Goal: Task Accomplishment & Management: Use online tool/utility

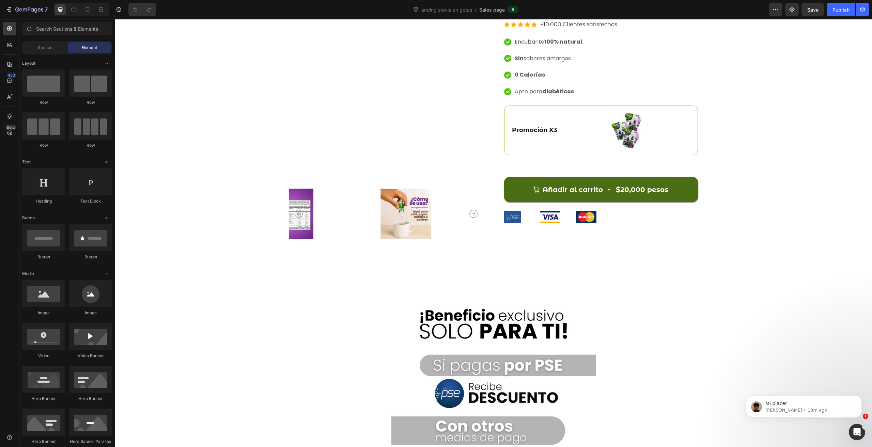
scroll to position [2627, 0]
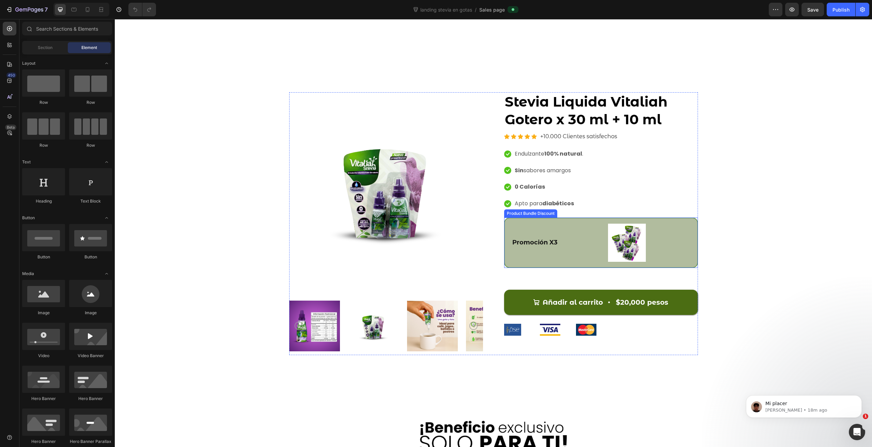
click at [553, 218] on div "Promoción X3 Text Block Image Row" at bounding box center [601, 243] width 194 height 50
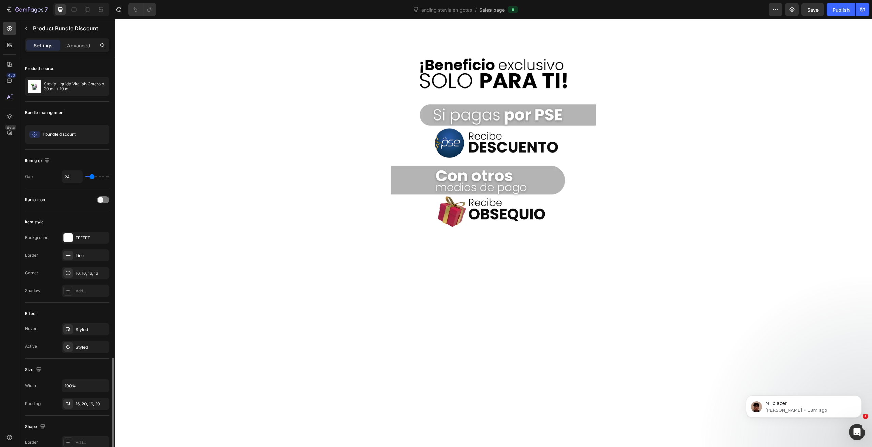
scroll to position [177, 0]
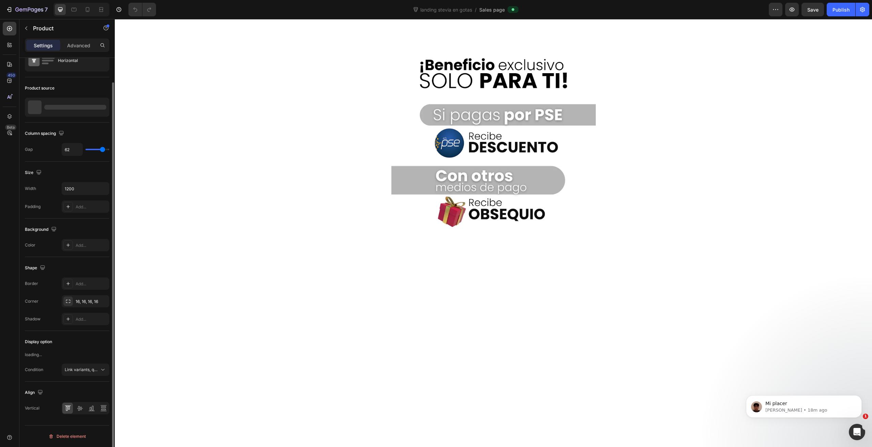
scroll to position [0, 0]
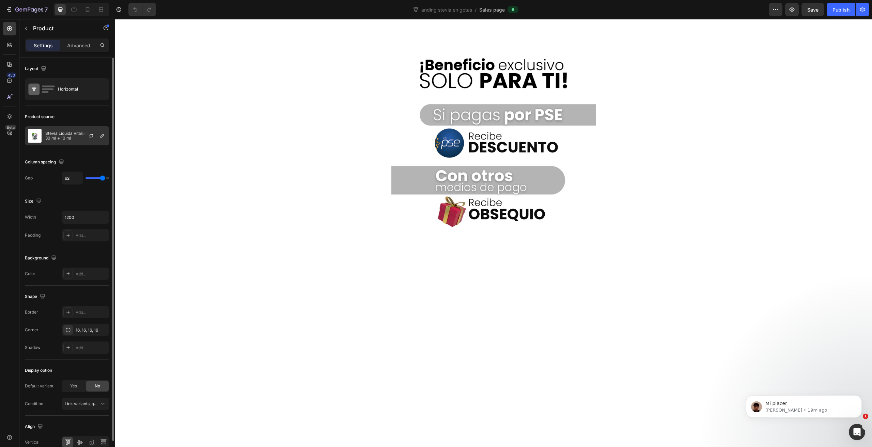
click at [74, 138] on p "Stevia Liquida Vitaliah Gotero x 30 ml + 10 ml" at bounding box center [75, 136] width 61 height 10
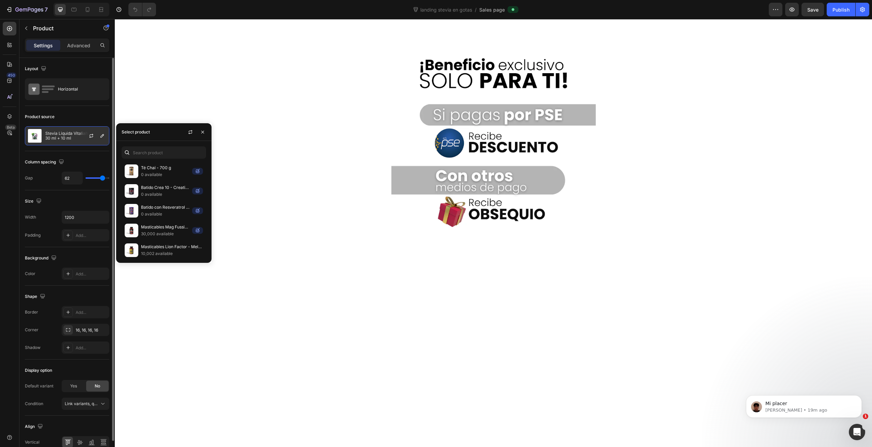
click at [67, 138] on p "Stevia Liquida Vitaliah Gotero x 30 ml + 10 ml" at bounding box center [75, 136] width 61 height 10
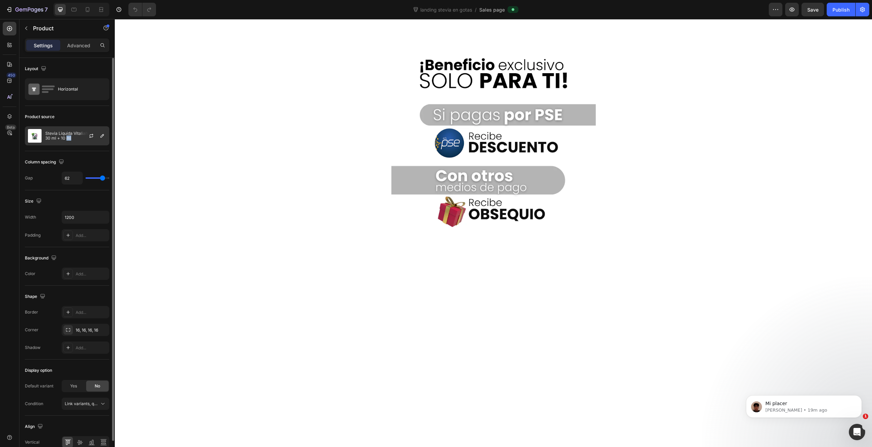
click at [67, 138] on p "Stevia Liquida Vitaliah Gotero x 30 ml + 10 ml" at bounding box center [75, 136] width 61 height 10
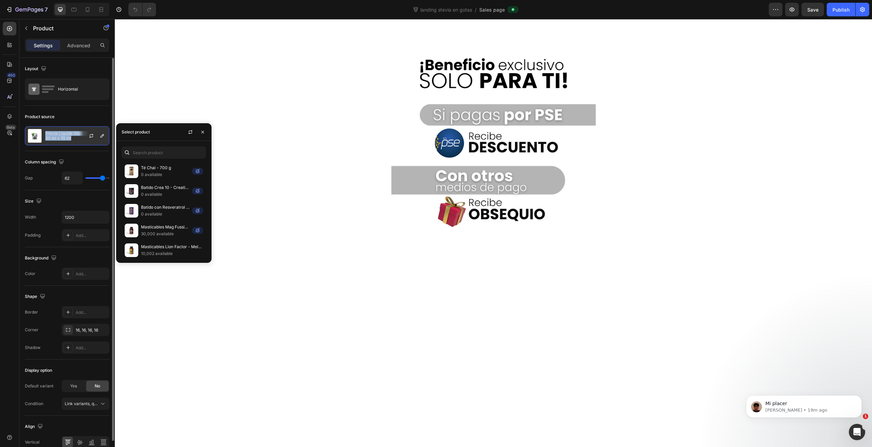
copy div "Stevia Liquida Vitaliah Gotero x 30 ml + 10 ml"
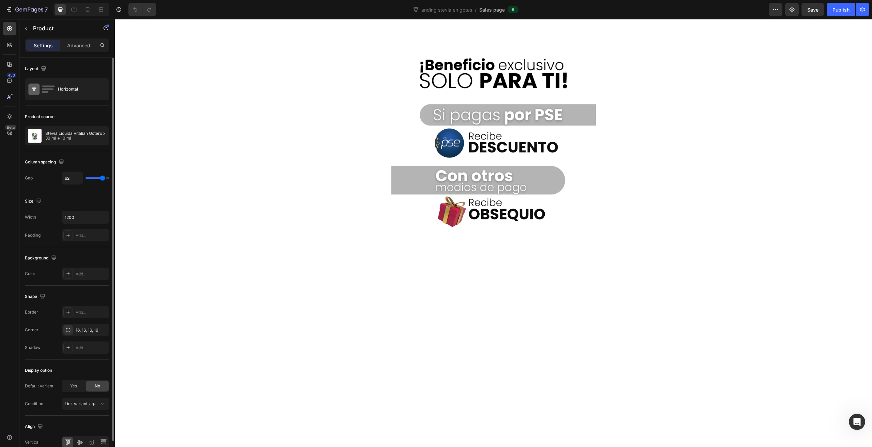
click at [79, 112] on div "Product source" at bounding box center [67, 116] width 84 height 11
click at [93, 137] on icon "button" at bounding box center [91, 135] width 5 height 5
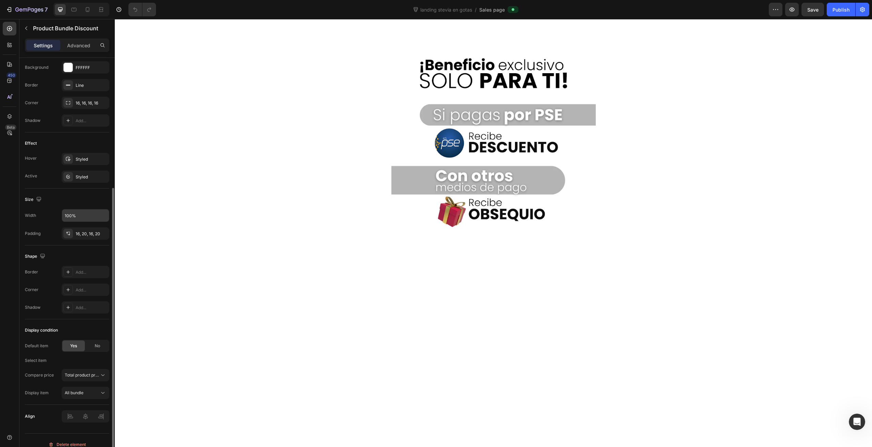
scroll to position [177, 0]
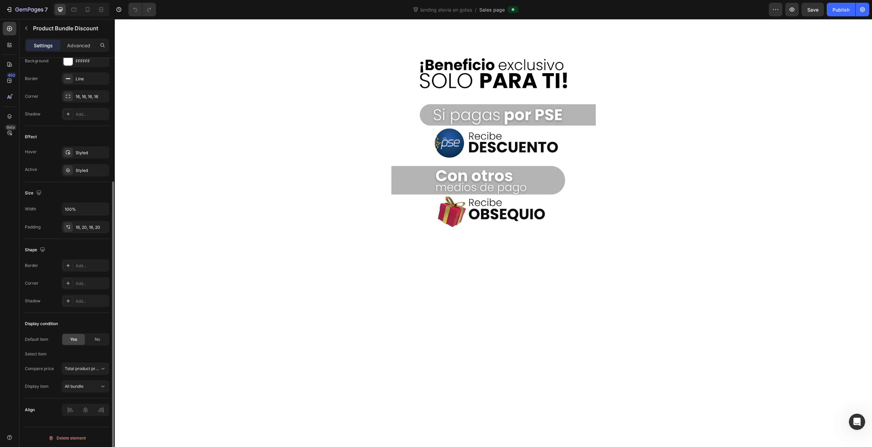
click at [80, 348] on div "Default item Yes No Select item Compare price Total product price Display item …" at bounding box center [67, 362] width 84 height 59
click at [89, 343] on div "No" at bounding box center [97, 339] width 22 height 11
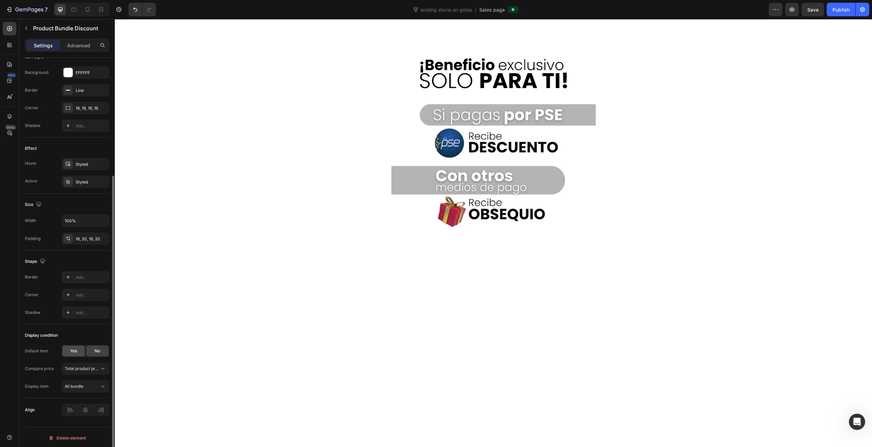
click at [75, 353] on div "Yes" at bounding box center [73, 351] width 22 height 11
click at [83, 377] on div "Total product price" at bounding box center [86, 380] width 42 height 7
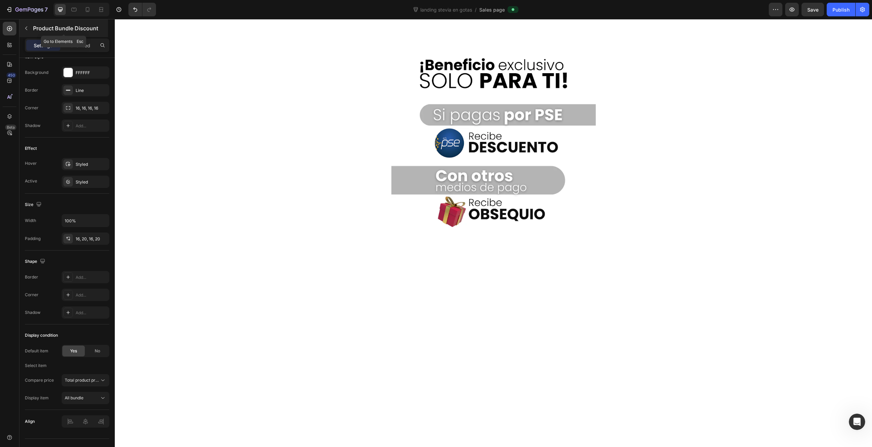
click at [36, 29] on p "Product Bundle Discount" at bounding box center [70, 28] width 74 height 8
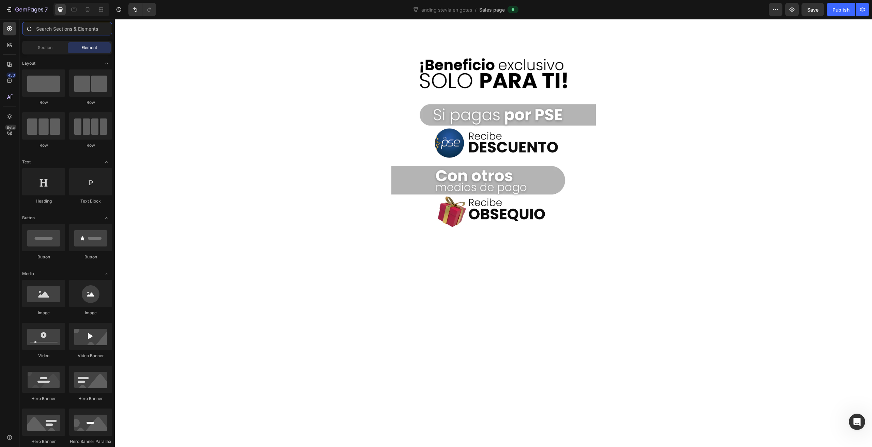
click at [52, 31] on input "text" at bounding box center [67, 29] width 90 height 14
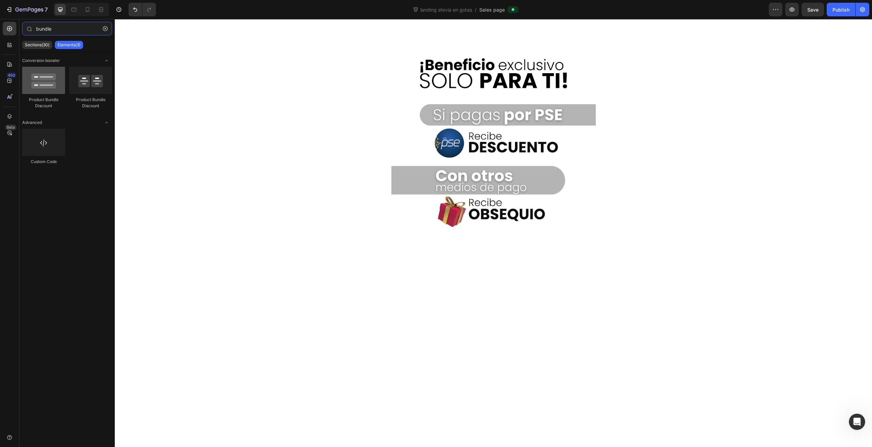
type input "bundle"
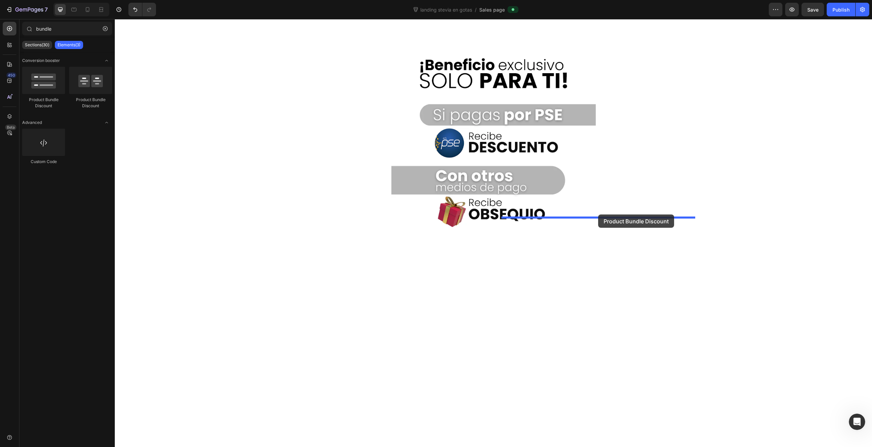
drag, startPoint x: 175, startPoint y: 109, endPoint x: 598, endPoint y: 215, distance: 436.1
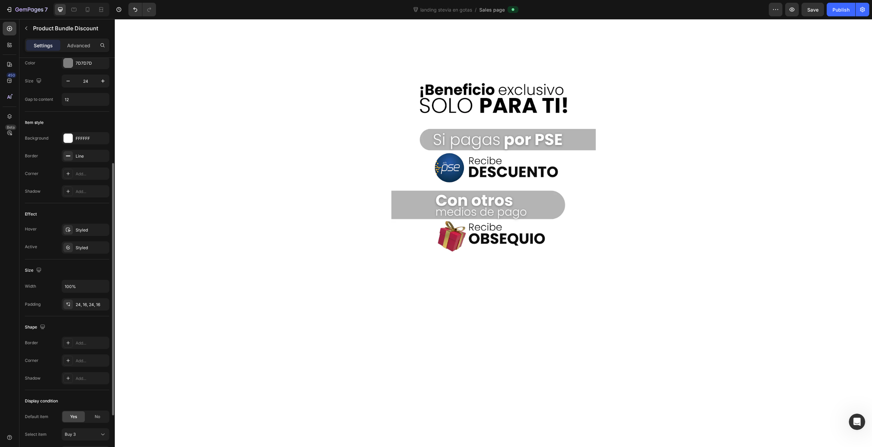
scroll to position [253, 0]
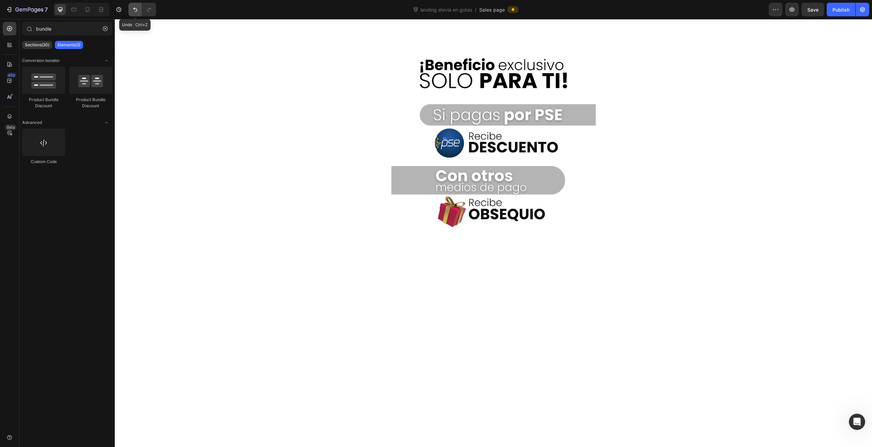
click at [130, 5] on button "Undo/Redo" at bounding box center [135, 10] width 14 height 14
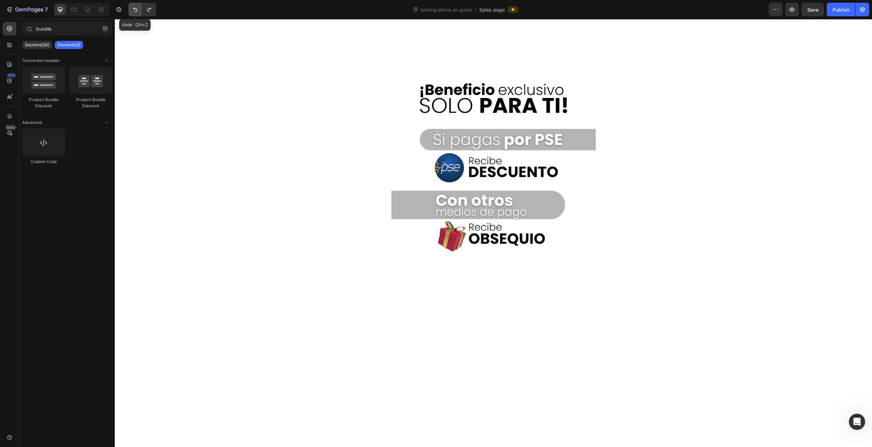
click at [130, 5] on button "Undo/Redo" at bounding box center [135, 10] width 14 height 14
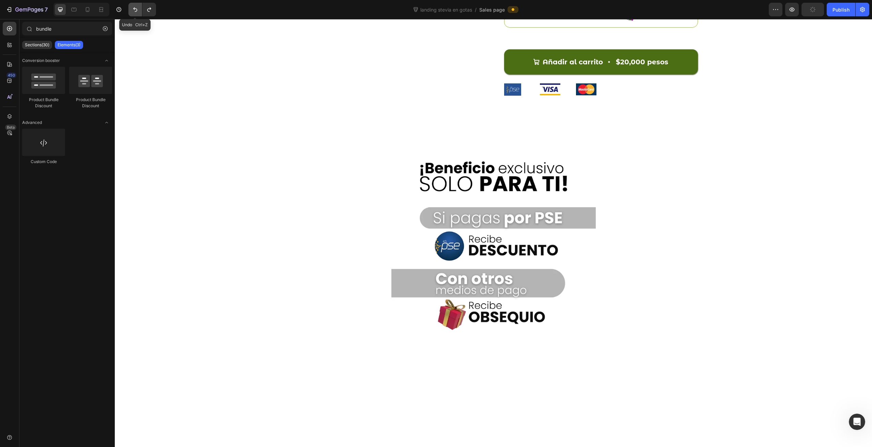
click at [130, 5] on button "Undo/Redo" at bounding box center [135, 10] width 14 height 14
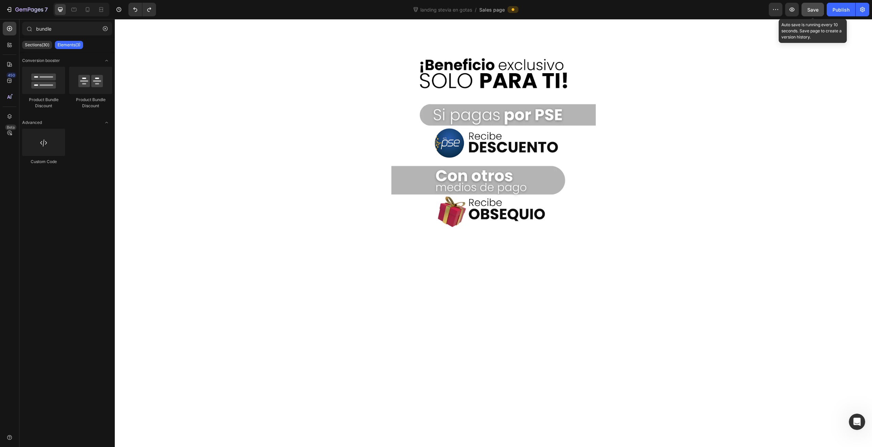
click at [812, 9] on span "Save" at bounding box center [812, 10] width 11 height 6
